Goal: Task Accomplishment & Management: Use online tool/utility

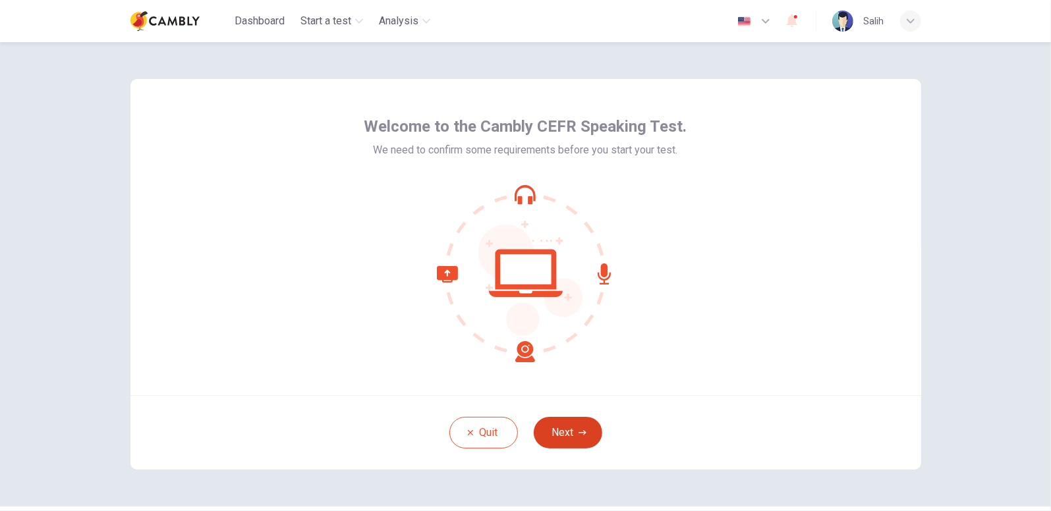
click at [578, 432] on icon "button" at bounding box center [582, 433] width 8 height 8
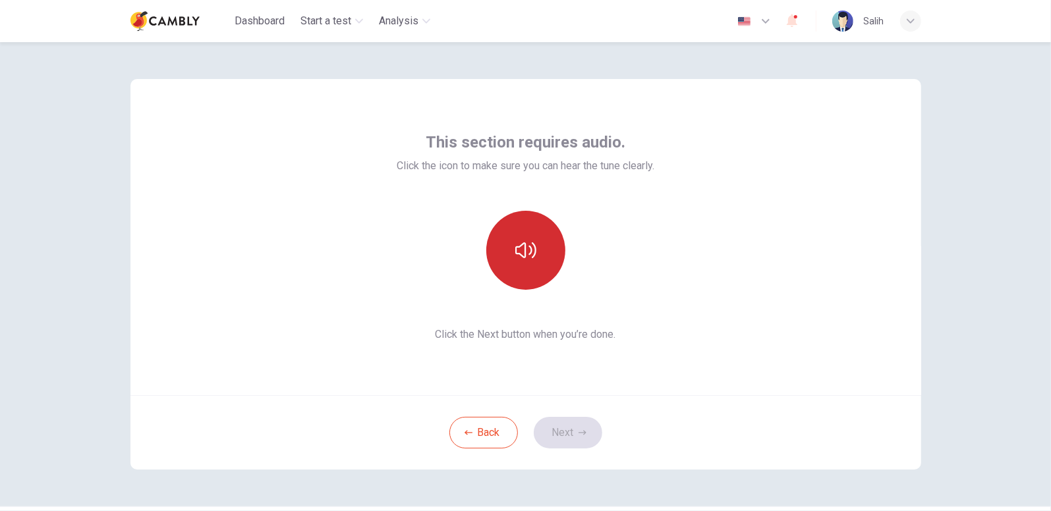
click at [546, 248] on button "button" at bounding box center [525, 250] width 79 height 79
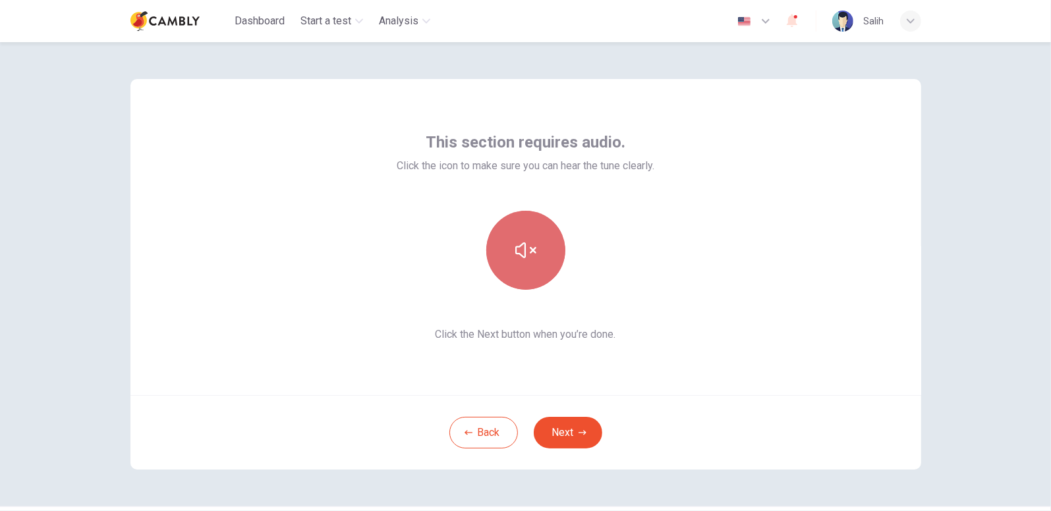
click at [546, 248] on button "button" at bounding box center [525, 250] width 79 height 79
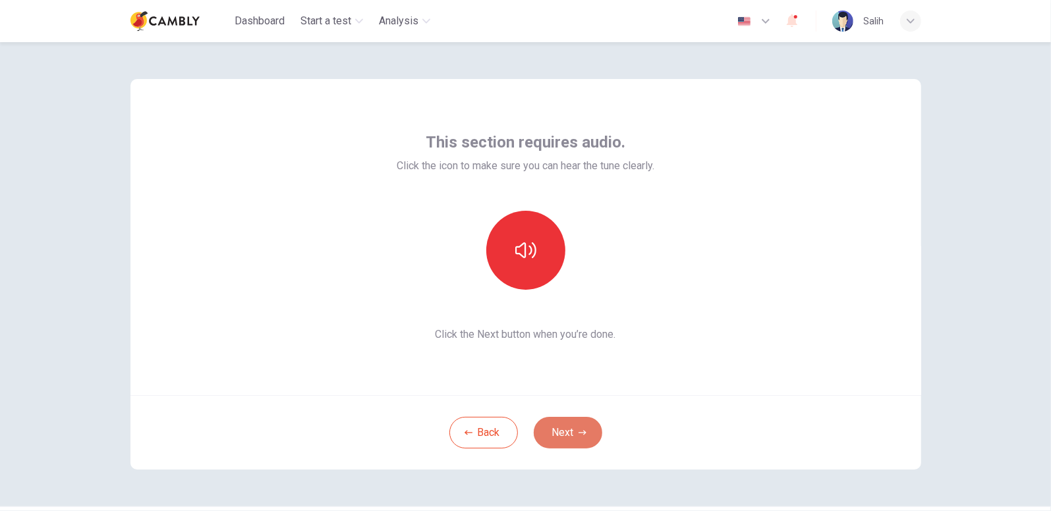
click at [576, 427] on button "Next" at bounding box center [568, 433] width 69 height 32
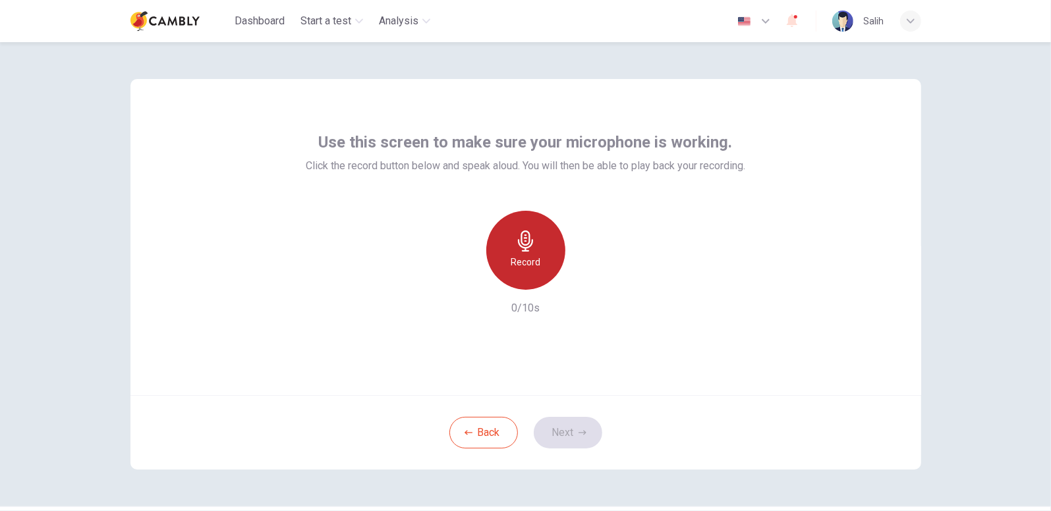
click at [538, 252] on div "Record" at bounding box center [525, 250] width 79 height 79
click at [538, 252] on div "Stop" at bounding box center [525, 250] width 79 height 79
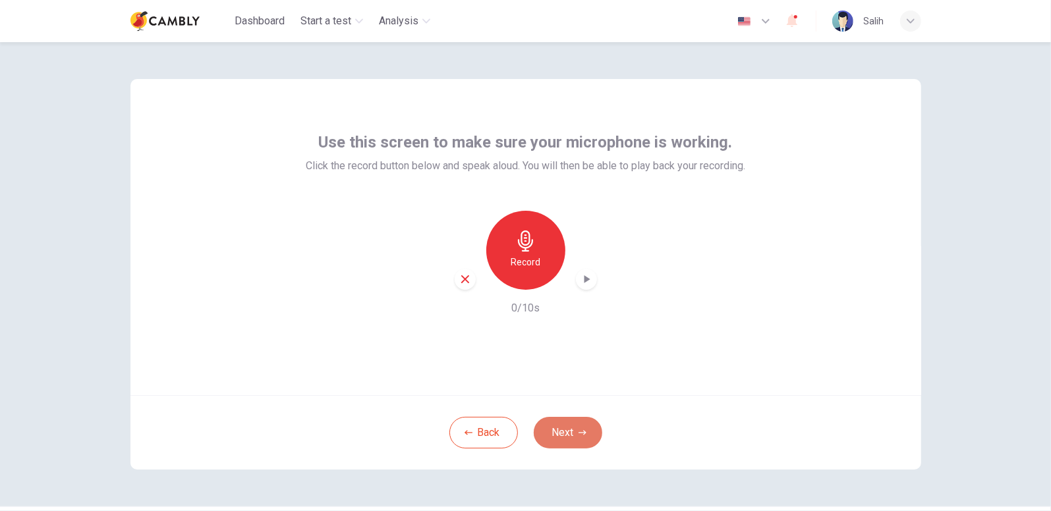
click at [559, 432] on button "Next" at bounding box center [568, 433] width 69 height 32
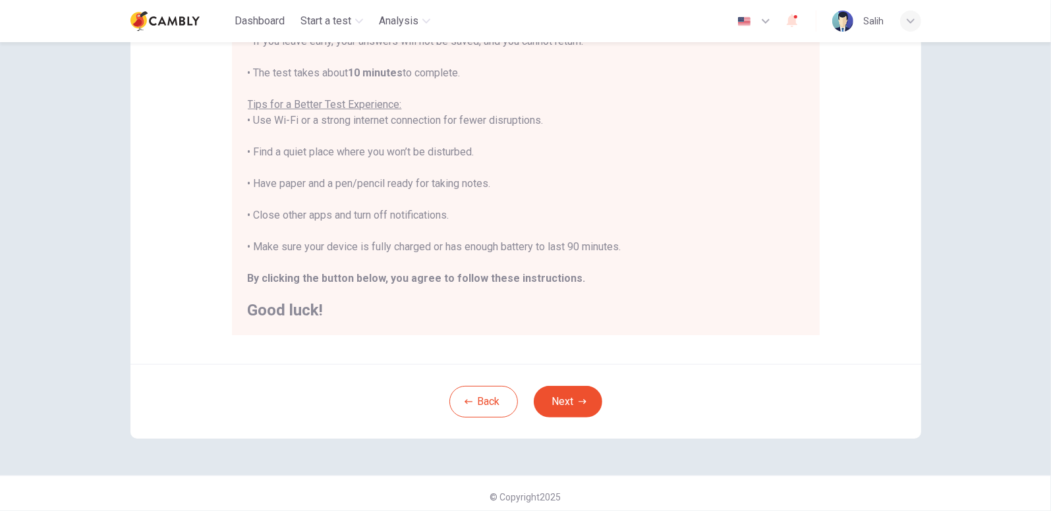
scroll to position [221, 0]
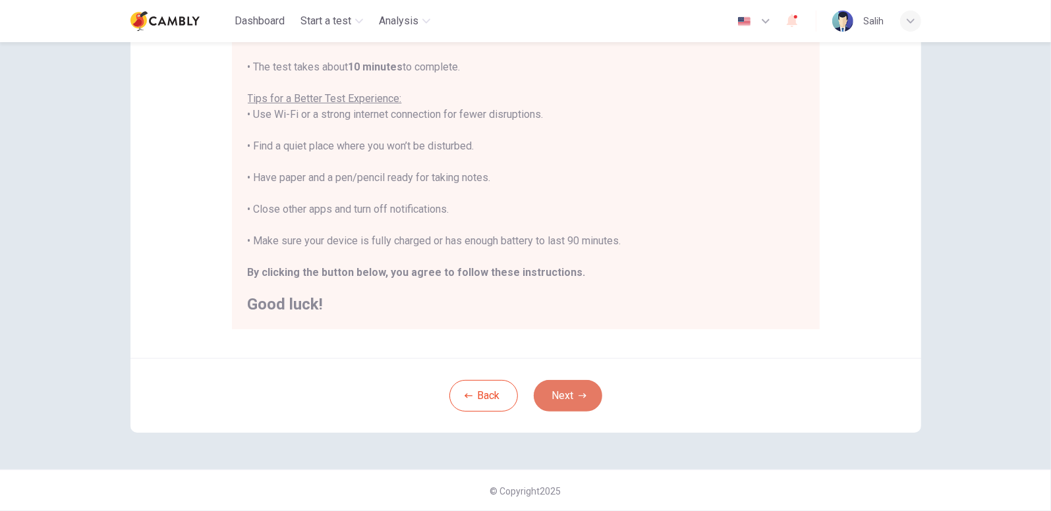
click at [563, 397] on button "Next" at bounding box center [568, 396] width 69 height 32
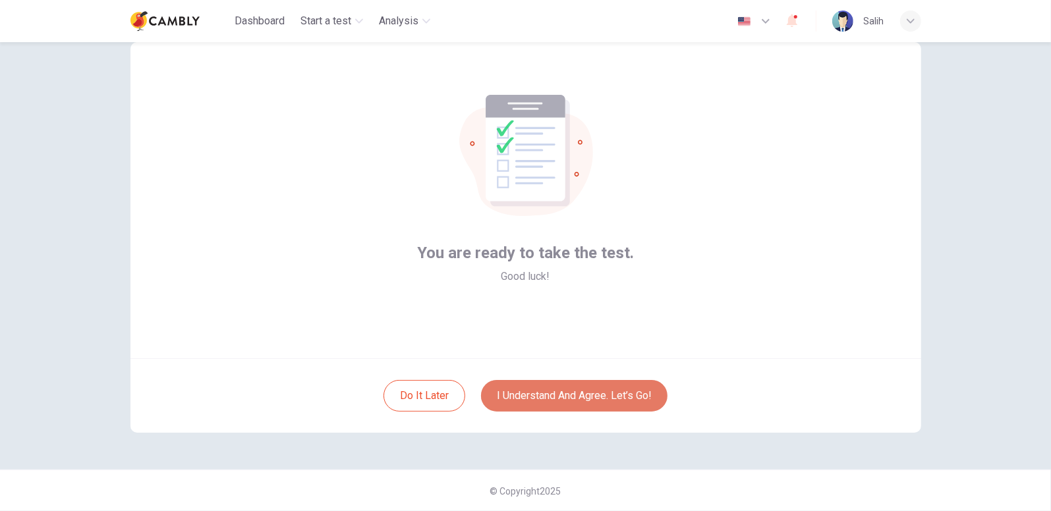
click at [575, 391] on button "I understand and agree. Let’s go!" at bounding box center [574, 396] width 186 height 32
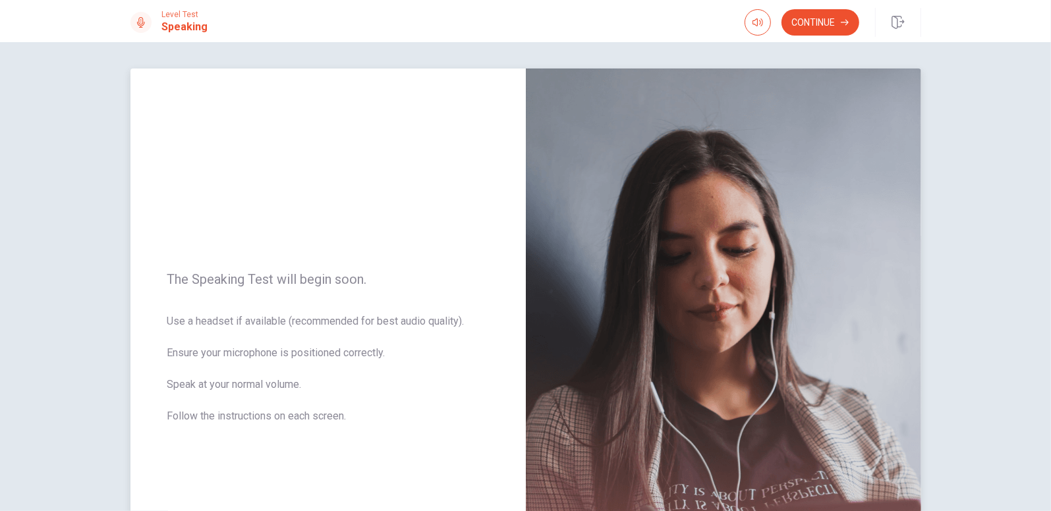
click at [356, 427] on span "Use a headset if available (recommended for best audio quality). Ensure your mi…" at bounding box center [328, 377] width 322 height 126
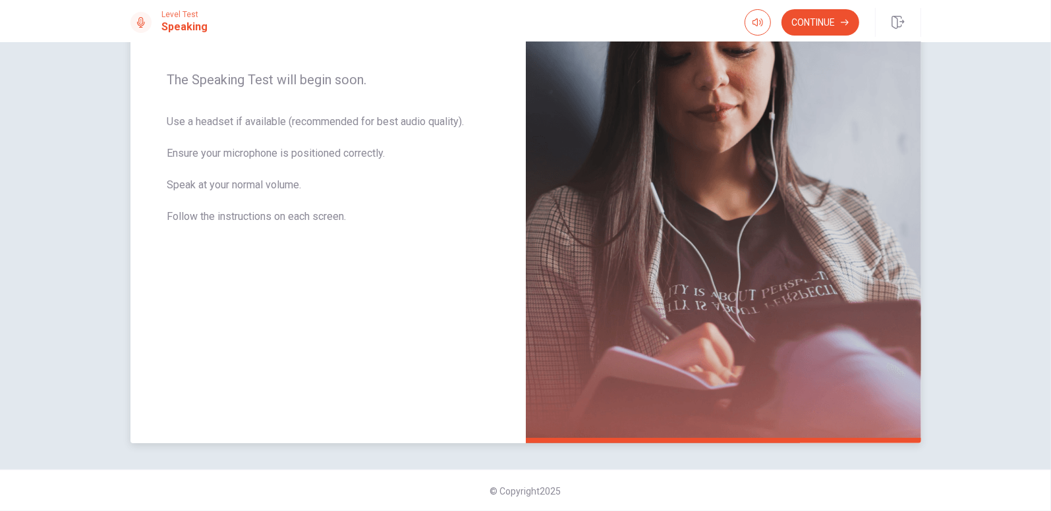
scroll to position [134, 0]
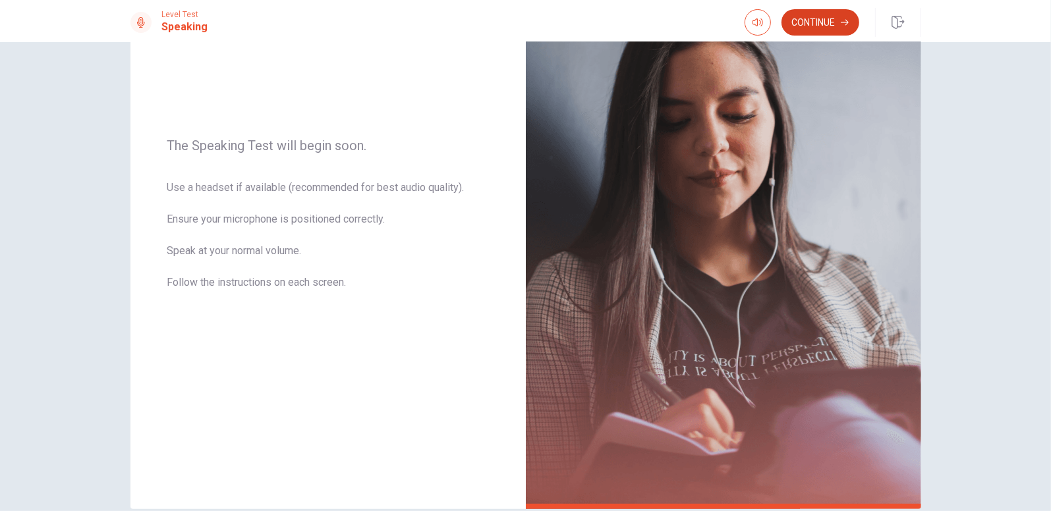
click at [799, 22] on button "Continue" at bounding box center [820, 22] width 78 height 26
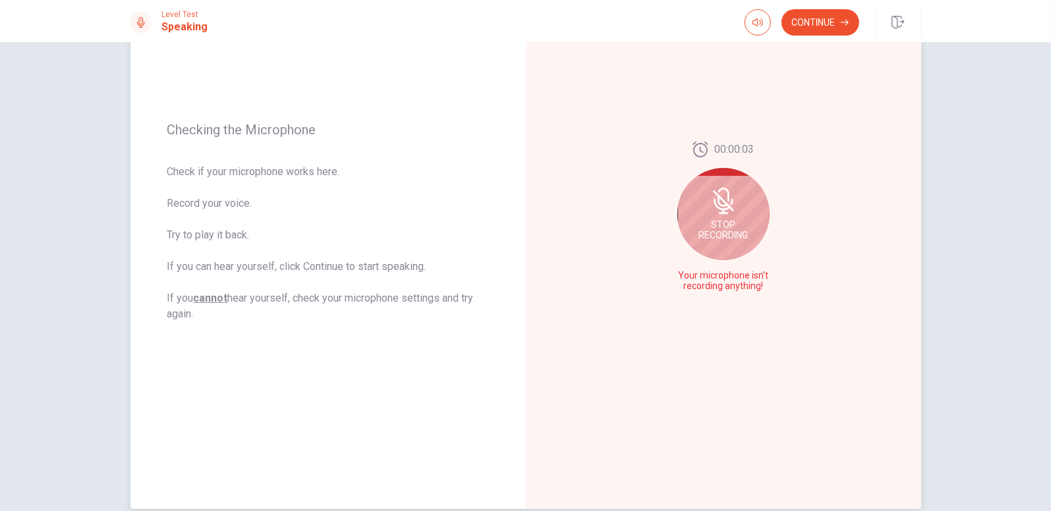
click at [702, 238] on span "Stop Recording" at bounding box center [722, 229] width 49 height 21
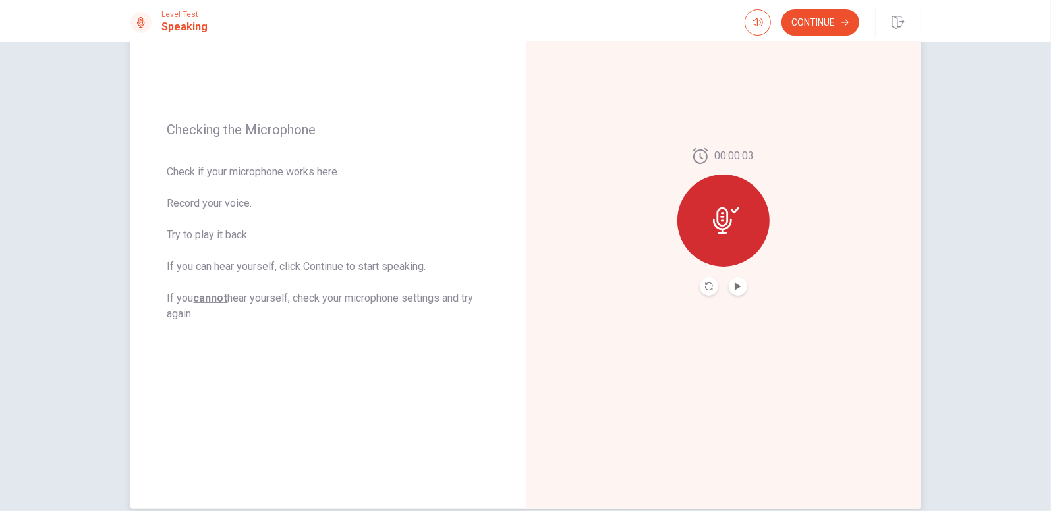
click at [694, 237] on div at bounding box center [723, 221] width 92 height 92
click at [735, 287] on icon "Play Audio" at bounding box center [738, 287] width 6 height 8
click at [819, 16] on button "Continue" at bounding box center [820, 22] width 78 height 26
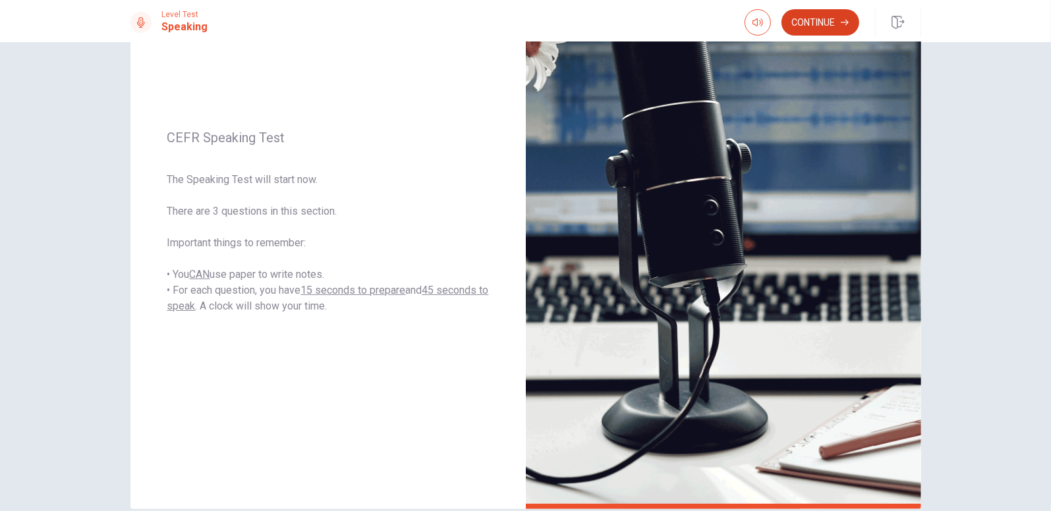
click at [812, 24] on button "Continue" at bounding box center [820, 22] width 78 height 26
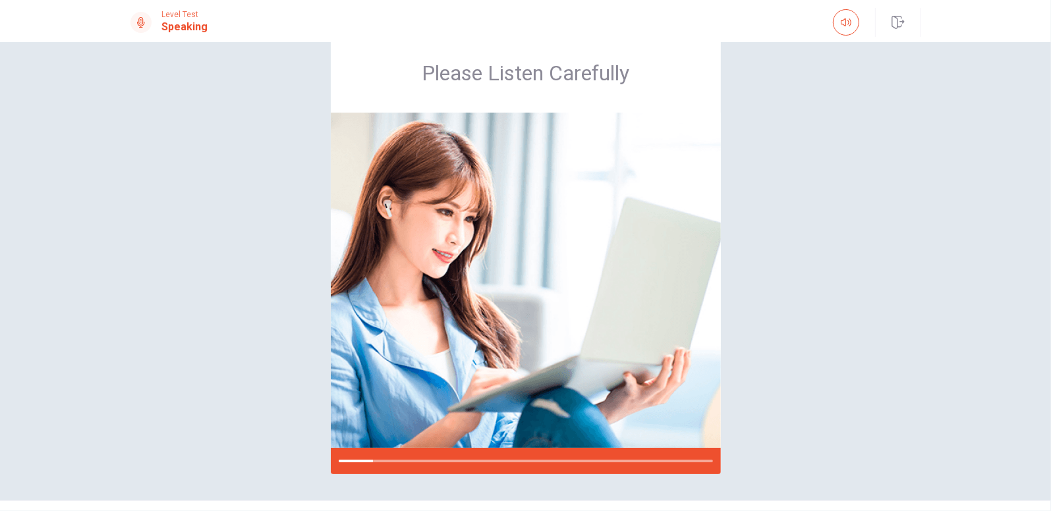
scroll to position [67, 0]
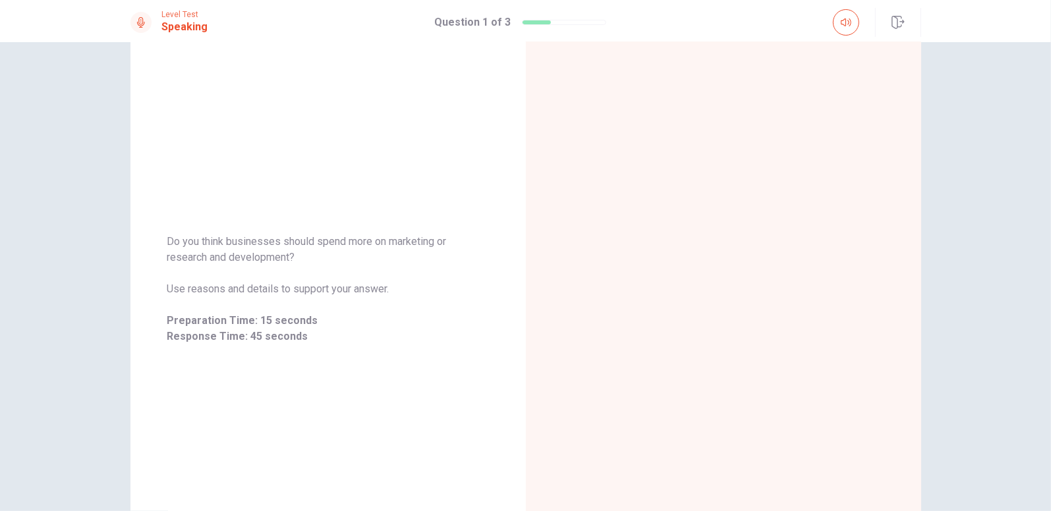
click at [789, 313] on div at bounding box center [723, 289] width 395 height 575
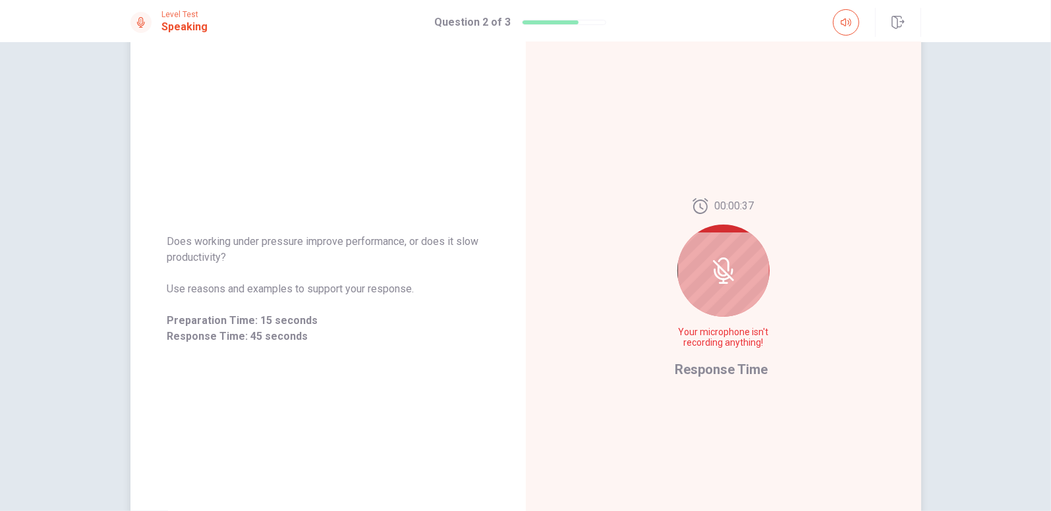
drag, startPoint x: 725, startPoint y: 295, endPoint x: 711, endPoint y: 298, distance: 14.1
click at [720, 295] on div at bounding box center [723, 271] width 92 height 92
click at [710, 293] on div at bounding box center [723, 271] width 92 height 92
click at [720, 295] on div at bounding box center [723, 271] width 92 height 92
click at [723, 279] on icon at bounding box center [723, 271] width 26 height 26
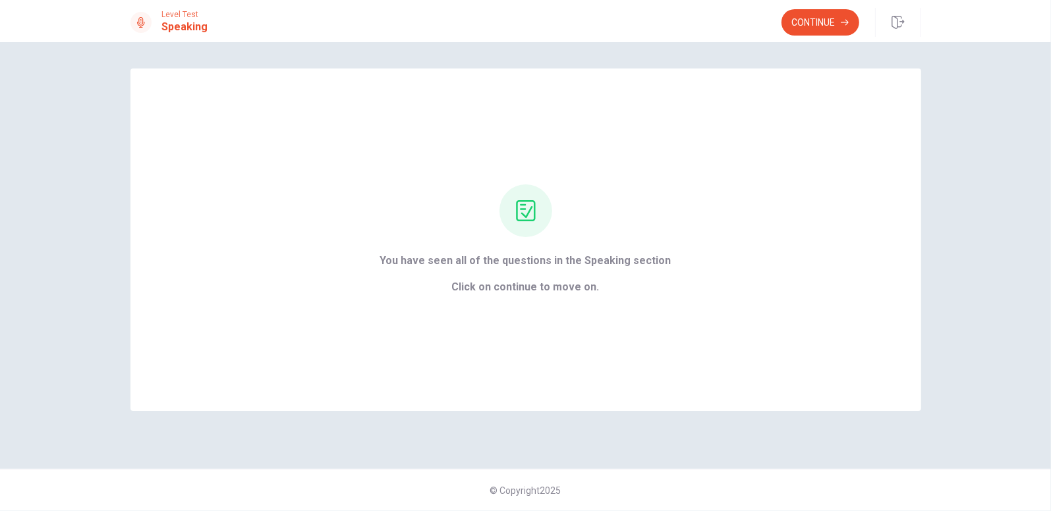
scroll to position [0, 0]
click at [824, 22] on button "Continue" at bounding box center [820, 22] width 78 height 26
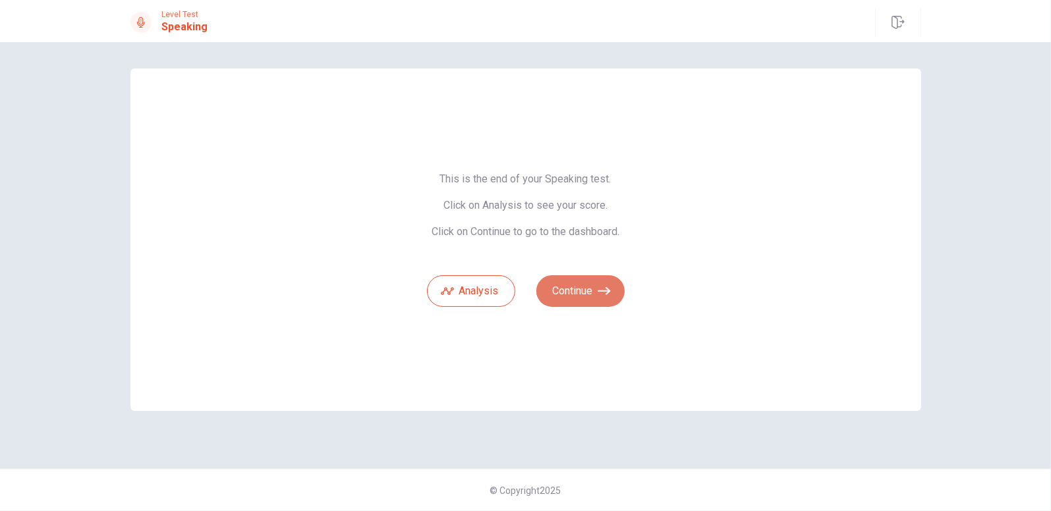
click at [559, 293] on button "Continue" at bounding box center [580, 291] width 88 height 32
